Goal: Task Accomplishment & Management: Complete application form

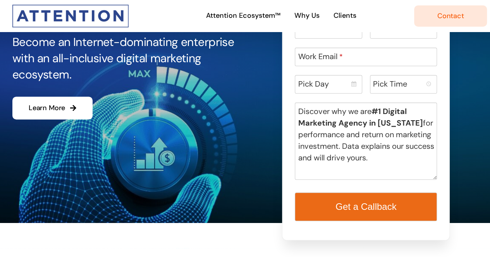
scroll to position [116, 0]
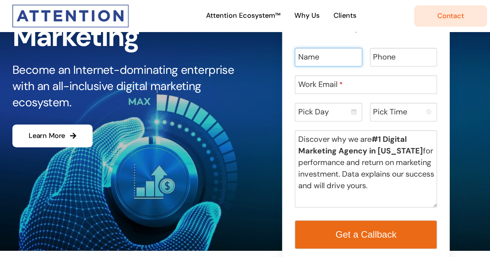
click at [326, 61] on input "Name" at bounding box center [328, 57] width 67 height 19
type input "[PERSON_NAME]"
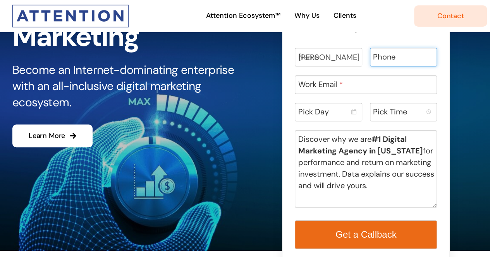
type input "9173841330"
type input "[PERSON_NAME][EMAIL_ADDRESS][DOMAIN_NAME]"
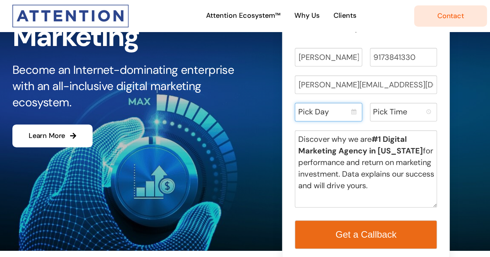
click at [339, 113] on input "Pick Day" at bounding box center [328, 112] width 67 height 19
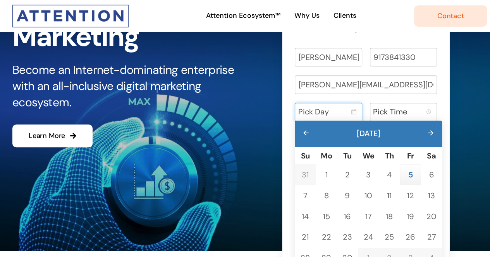
click at [339, 113] on input "Pick Day" at bounding box center [328, 112] width 67 height 19
click at [351, 173] on link "2" at bounding box center [347, 175] width 14 height 14
type input "[DATE]"
click at [351, 173] on label "Discover why we are #1 Digital Marketing Agency in [US_STATE] for performance a…" at bounding box center [367, 163] width 139 height 58
click at [351, 173] on textarea "Discover why we are #1 Digital Marketing Agency in [US_STATE] for performance a…" at bounding box center [366, 168] width 142 height 77
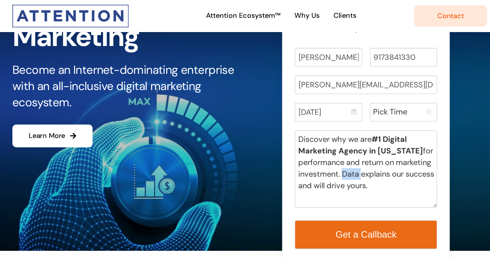
click at [398, 113] on label "Pick Time" at bounding box center [390, 112] width 34 height 12
click at [398, 113] on input "Pick Time" at bounding box center [403, 112] width 67 height 19
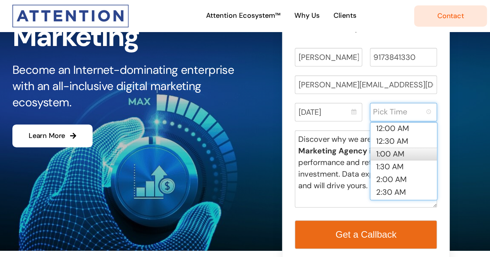
click at [396, 151] on li "1:00 AM" at bounding box center [403, 154] width 67 height 13
type input "1:00 AM"
